Goal: Task Accomplishment & Management: Manage account settings

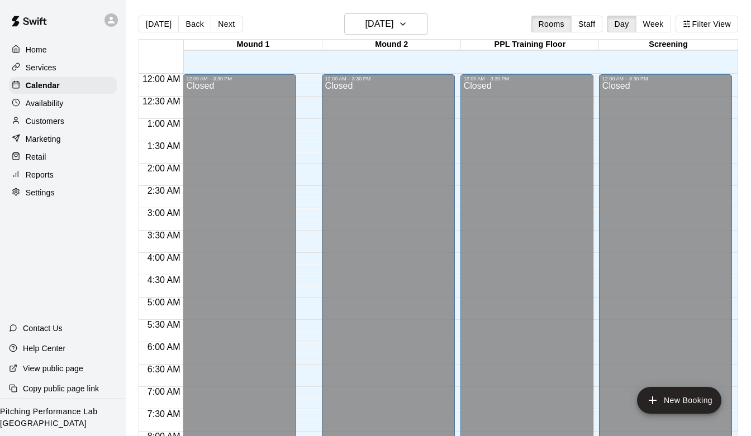
scroll to position [661, 0]
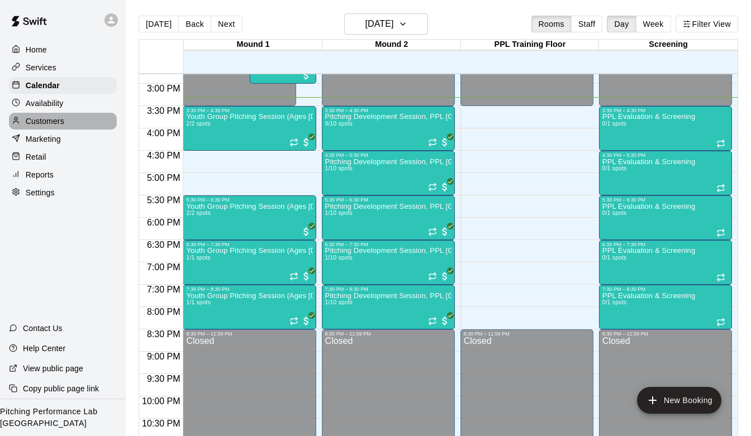
click at [53, 127] on div "Customers" at bounding box center [63, 121] width 108 height 17
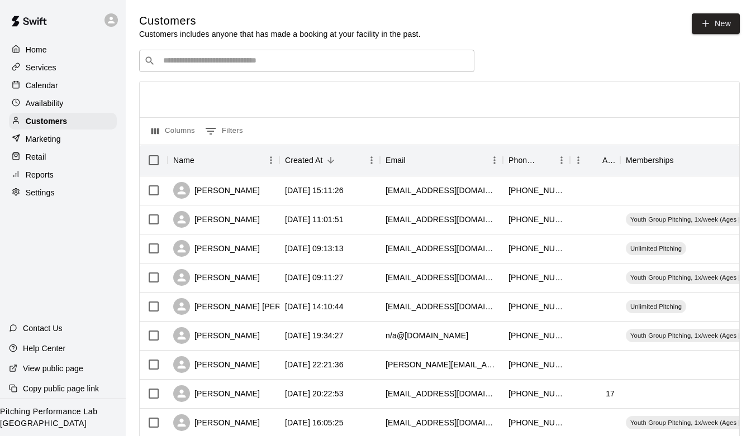
click at [333, 65] on input "Search customers by name or email" at bounding box center [315, 60] width 310 height 11
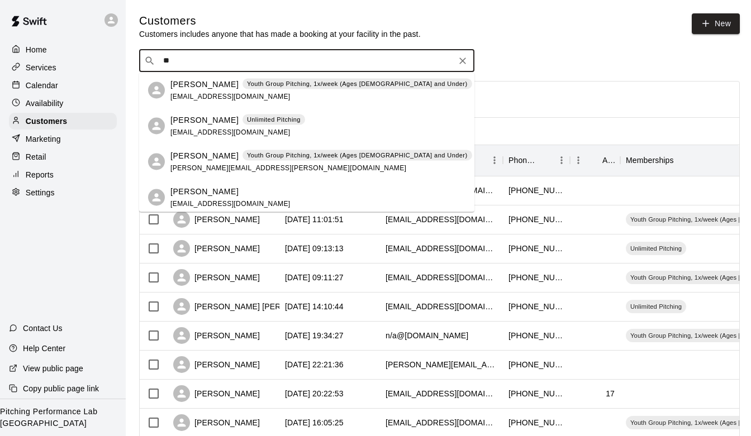
type input "***"
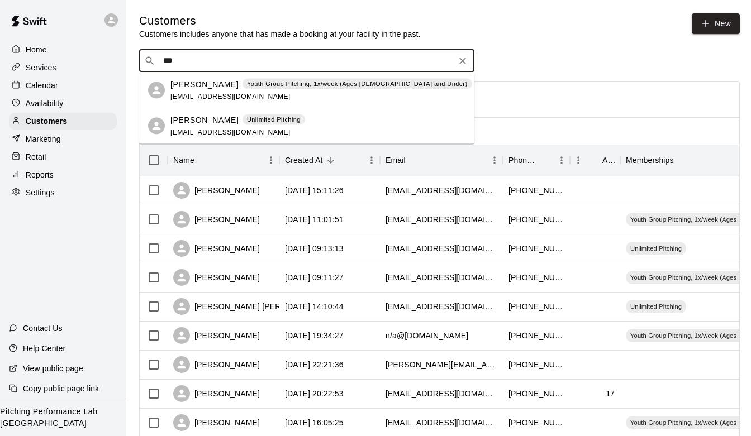
click at [206, 127] on div "[PERSON_NAME] Unlimited Pitching [EMAIL_ADDRESS][DOMAIN_NAME]" at bounding box center [237, 126] width 135 height 24
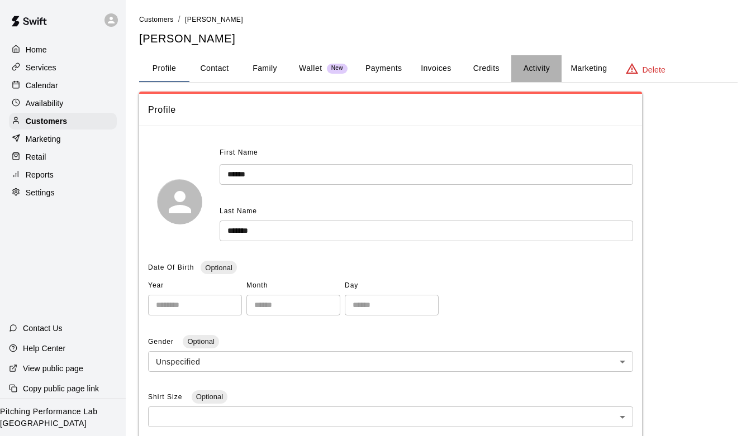
click at [529, 77] on button "Activity" at bounding box center [536, 68] width 50 height 27
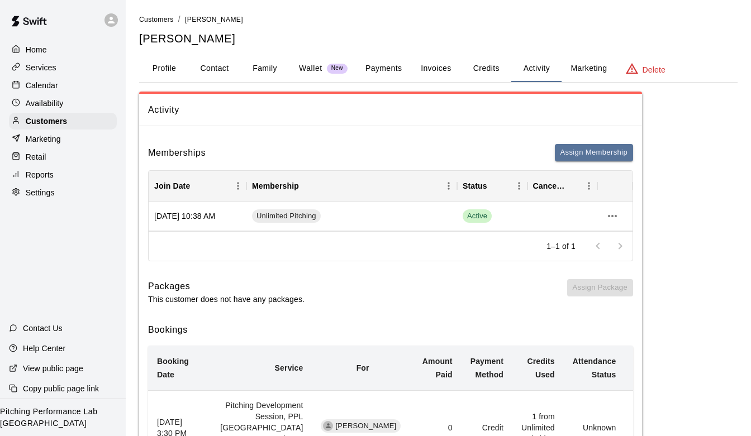
click at [491, 63] on button "Credits" at bounding box center [486, 68] width 50 height 27
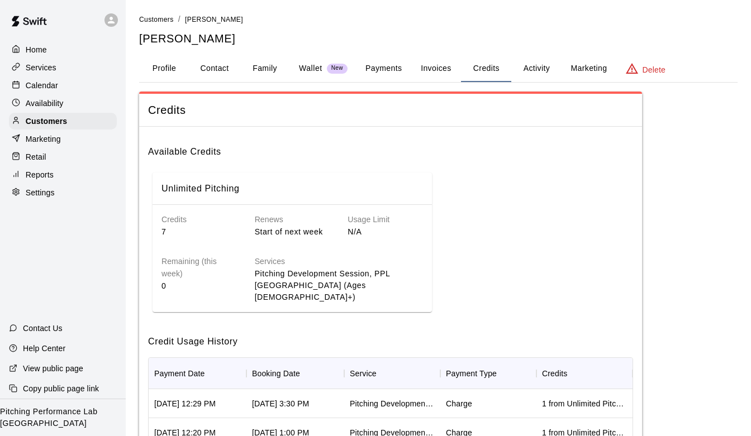
click at [529, 64] on button "Activity" at bounding box center [536, 68] width 50 height 27
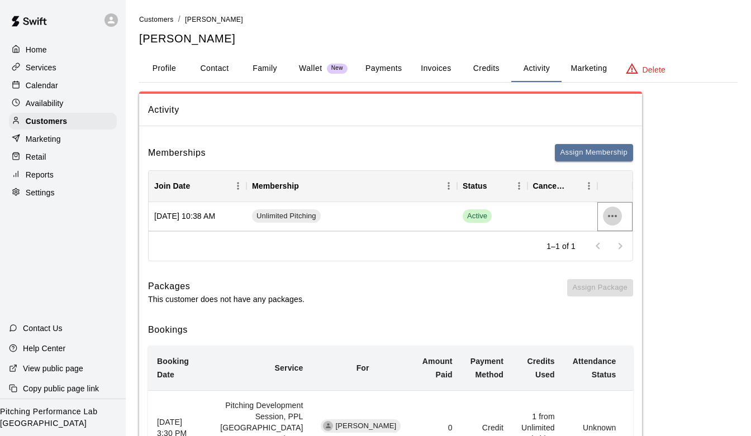
click at [613, 213] on icon "more actions" at bounding box center [612, 216] width 13 height 13
click at [617, 255] on li "Cancel" at bounding box center [634, 258] width 63 height 18
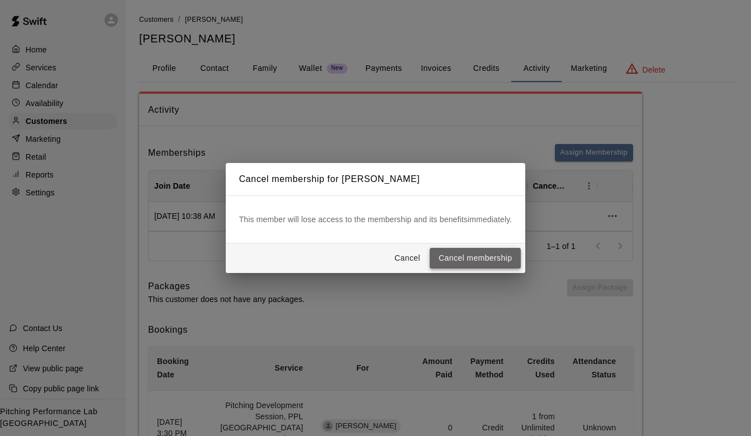
click at [478, 262] on button "Cancel membership" at bounding box center [475, 258] width 91 height 21
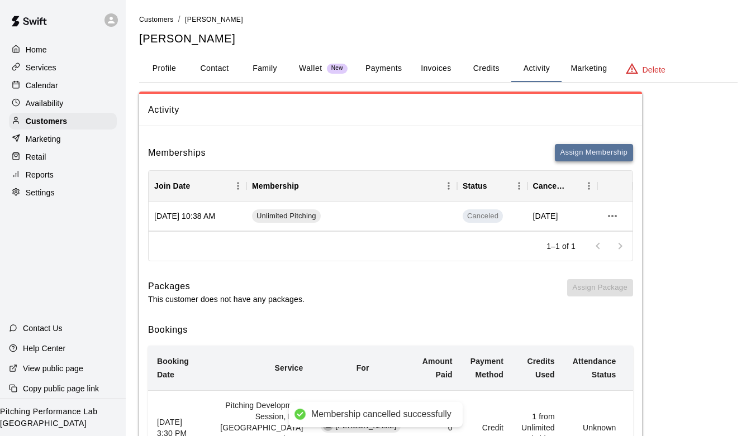
click at [576, 157] on button "Assign Membership" at bounding box center [594, 152] width 78 height 17
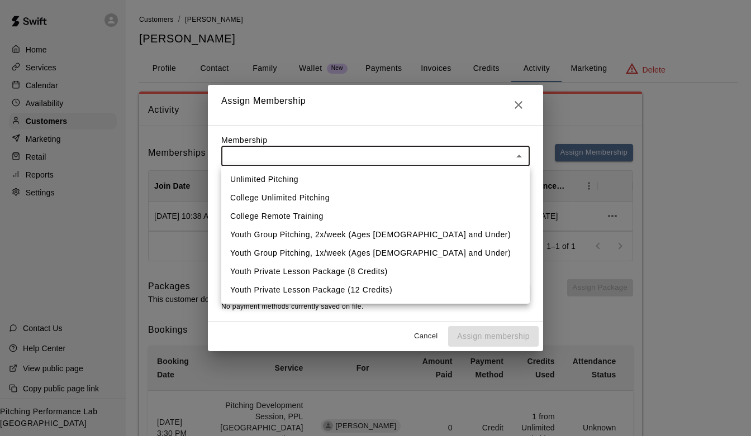
click at [428, 173] on li "Unlimited Pitching" at bounding box center [375, 179] width 308 height 18
type input "**********"
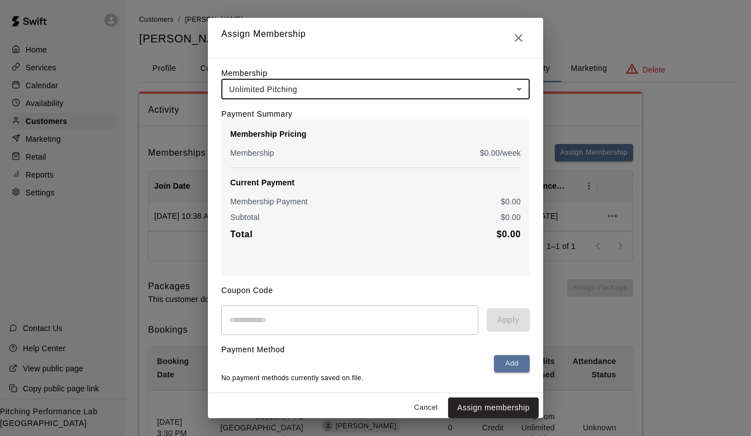
scroll to position [6, 0]
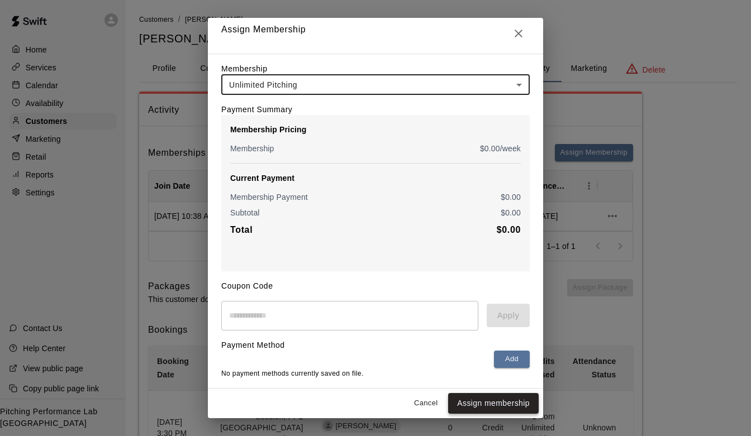
click at [497, 404] on button "Assign membership" at bounding box center [493, 403] width 91 height 21
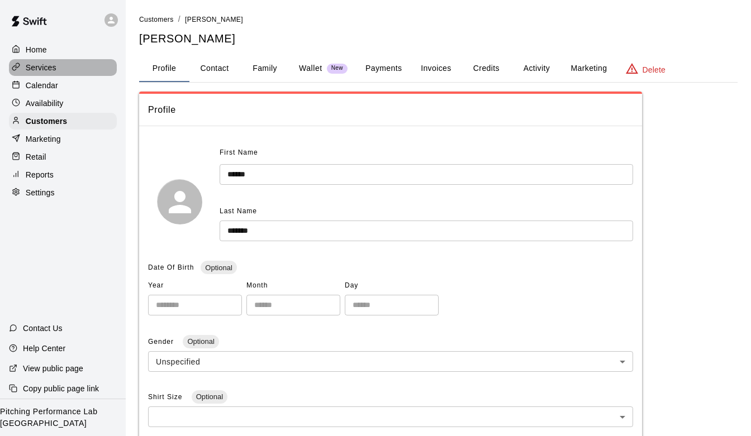
click at [54, 70] on p "Services" at bounding box center [41, 67] width 31 height 11
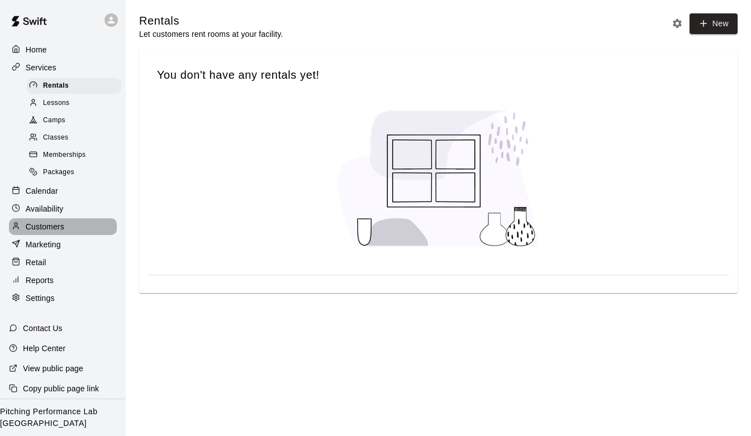
click at [48, 226] on p "Customers" at bounding box center [45, 226] width 39 height 11
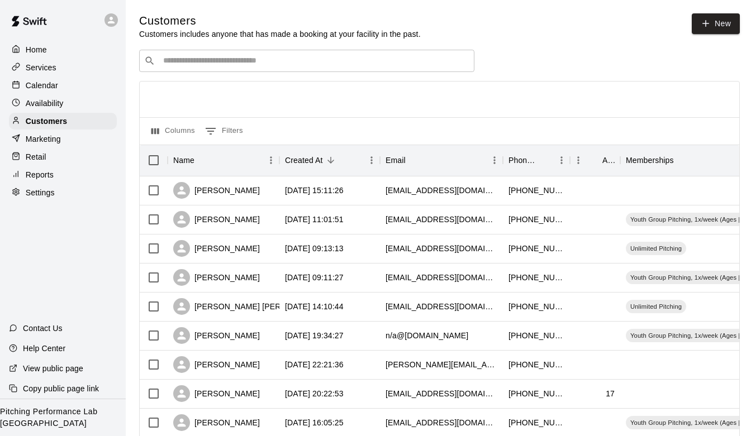
click at [221, 64] on input "Search customers by name or email" at bounding box center [315, 60] width 310 height 11
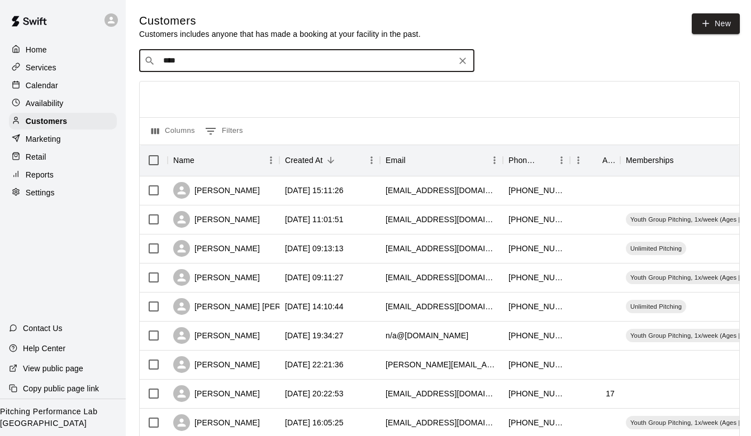
type input "***"
click at [199, 91] on div "Kaden Dickhaut Unlimited Pitching kdmlb1@icloud.com" at bounding box center [237, 90] width 135 height 24
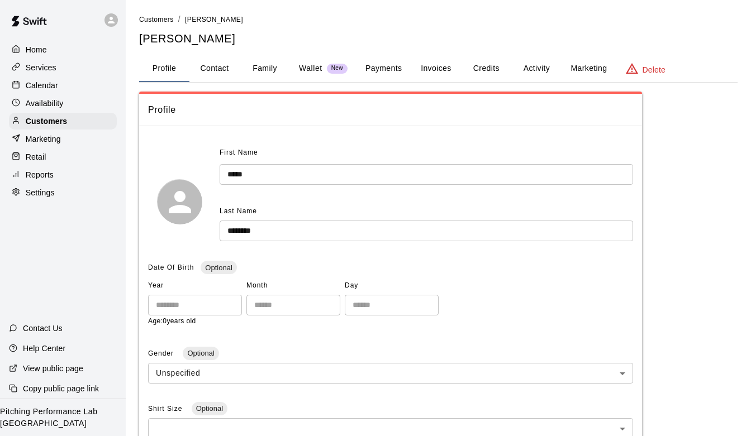
click at [541, 68] on button "Activity" at bounding box center [536, 68] width 50 height 27
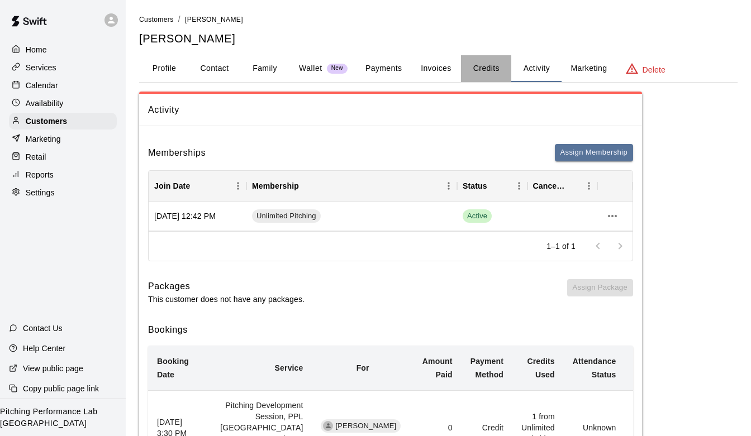
click at [494, 69] on button "Credits" at bounding box center [486, 68] width 50 height 27
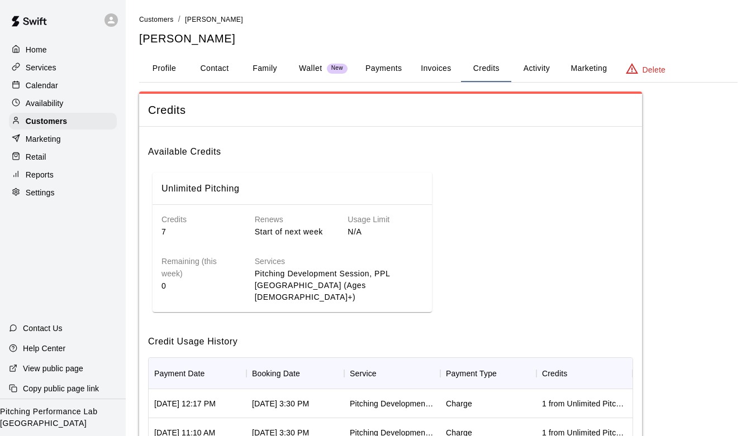
click at [522, 68] on button "Activity" at bounding box center [536, 68] width 50 height 27
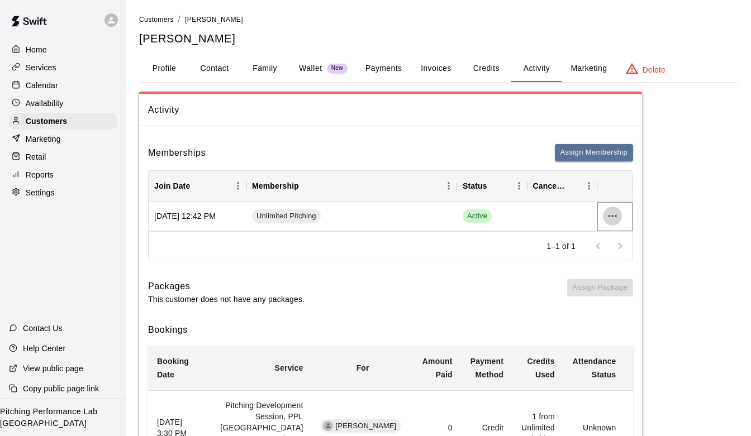
click at [614, 219] on icon "more actions" at bounding box center [612, 216] width 13 height 13
click at [619, 255] on li "Cancel" at bounding box center [634, 258] width 63 height 18
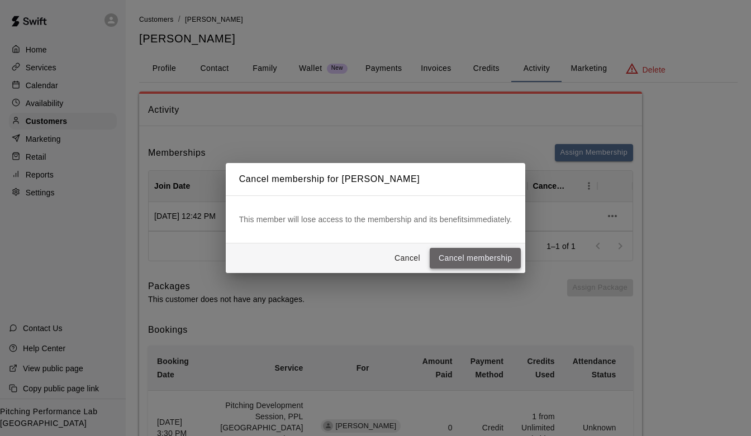
click at [470, 263] on button "Cancel membership" at bounding box center [475, 258] width 91 height 21
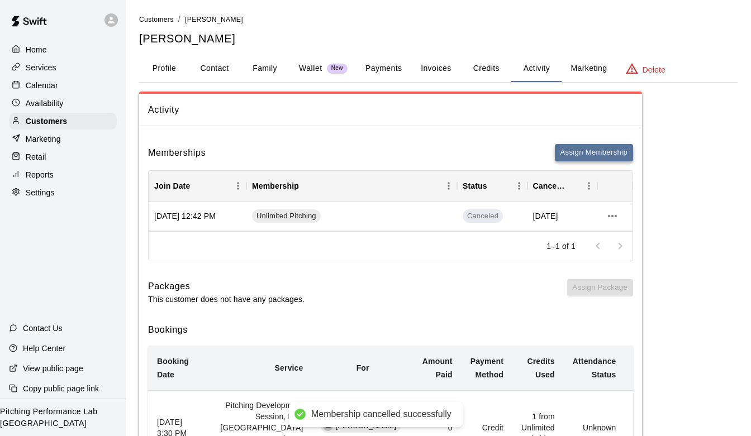
click at [598, 151] on button "Assign Membership" at bounding box center [594, 152] width 78 height 17
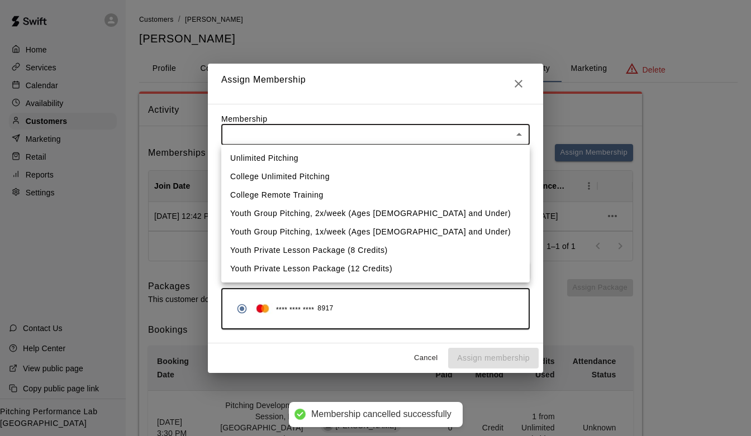
click at [438, 155] on li "Unlimited Pitching" at bounding box center [375, 158] width 308 height 18
type input "**********"
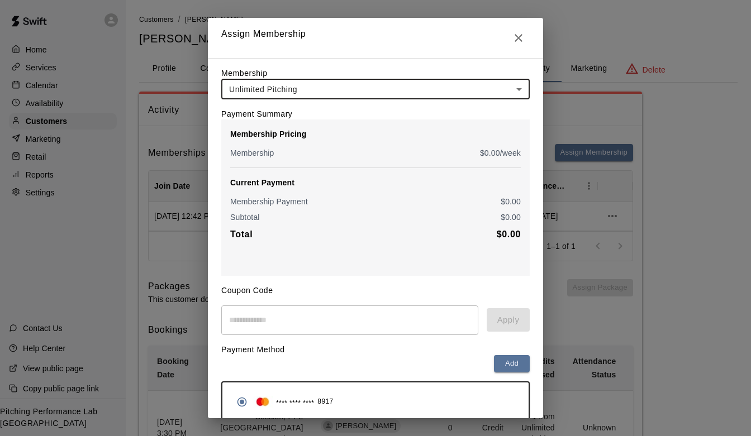
scroll to position [49, 0]
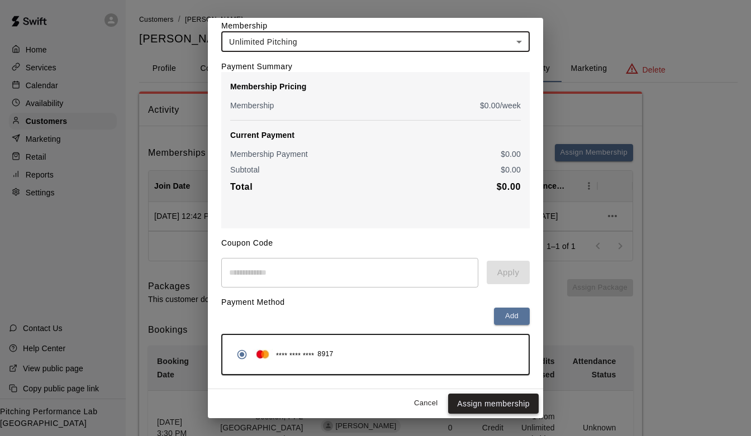
click at [479, 411] on button "Assign membership" at bounding box center [493, 404] width 91 height 21
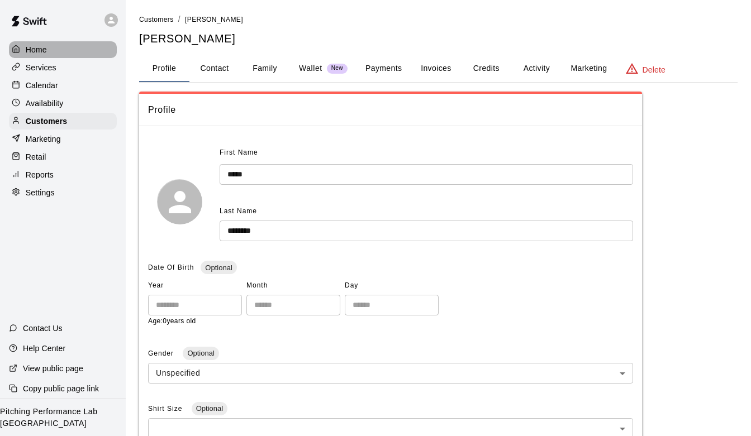
click at [69, 53] on div "Home" at bounding box center [63, 49] width 108 height 17
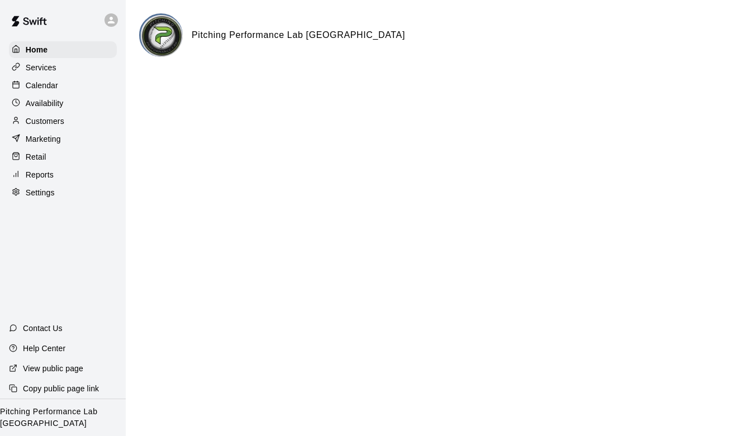
click at [51, 101] on p "Availability" at bounding box center [45, 103] width 38 height 11
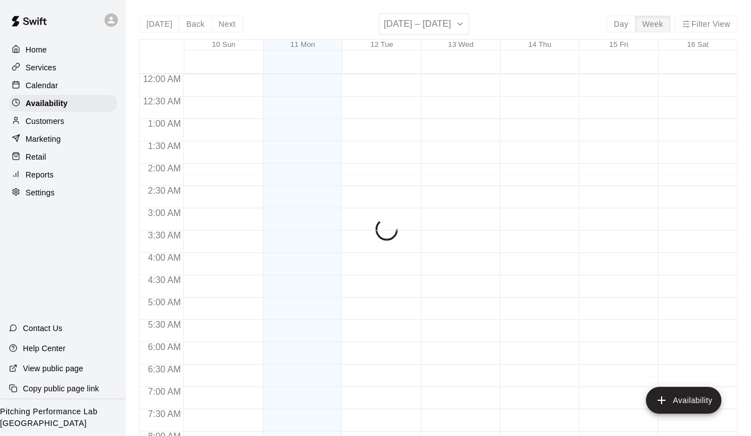
scroll to position [698, 0]
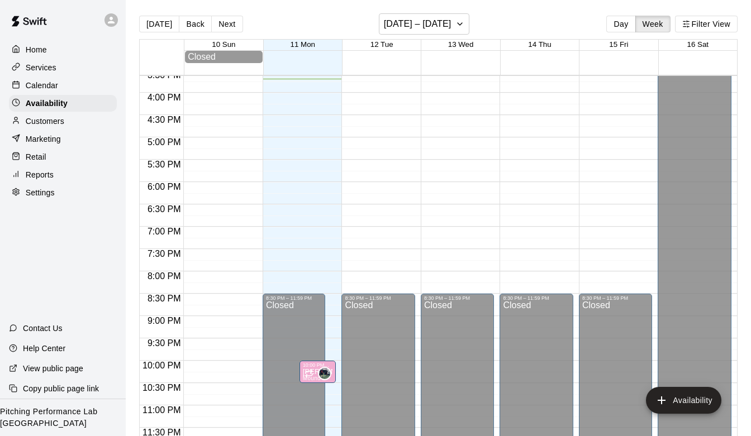
click at [53, 121] on p "Customers" at bounding box center [45, 121] width 39 height 11
